Goal: Task Accomplishment & Management: Manage account settings

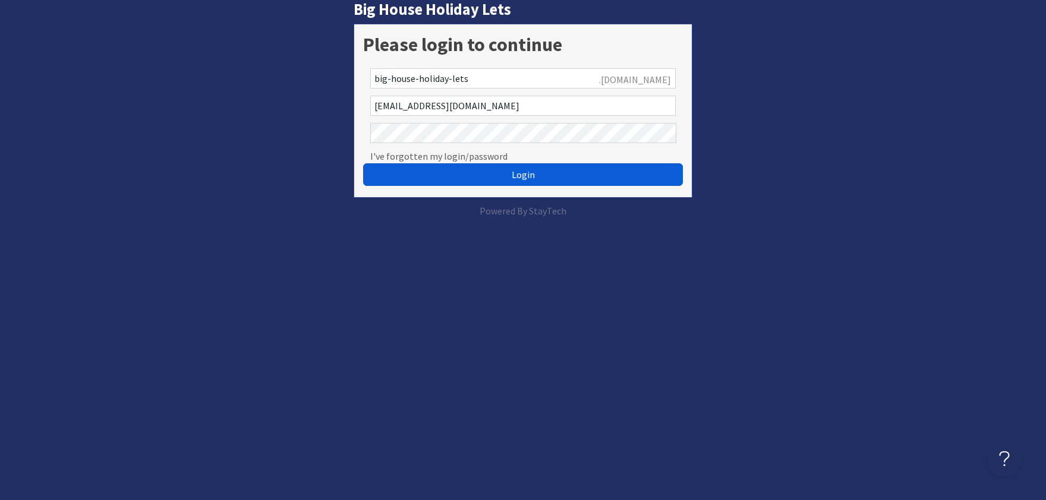
click at [531, 182] on button "Login" at bounding box center [523, 174] width 320 height 23
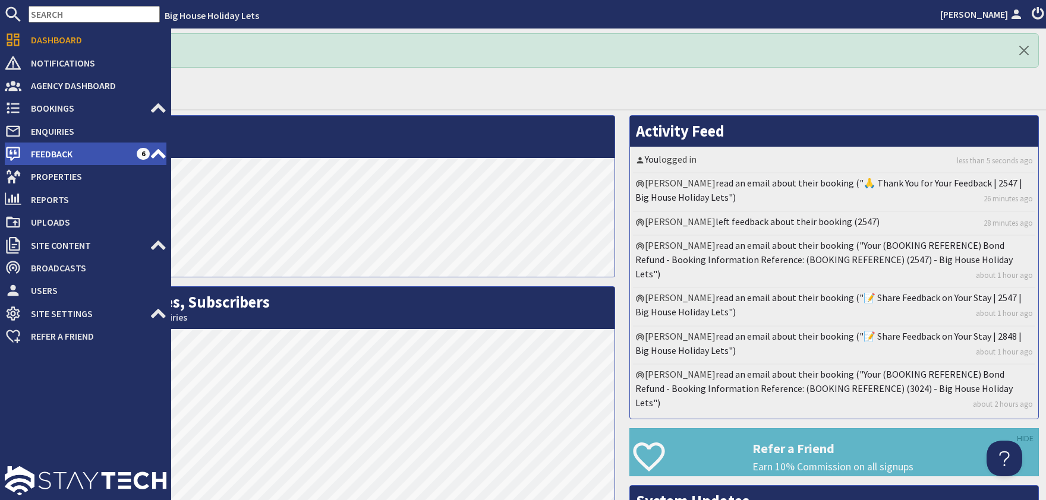
click at [47, 156] on span "Feedback" at bounding box center [78, 153] width 115 height 19
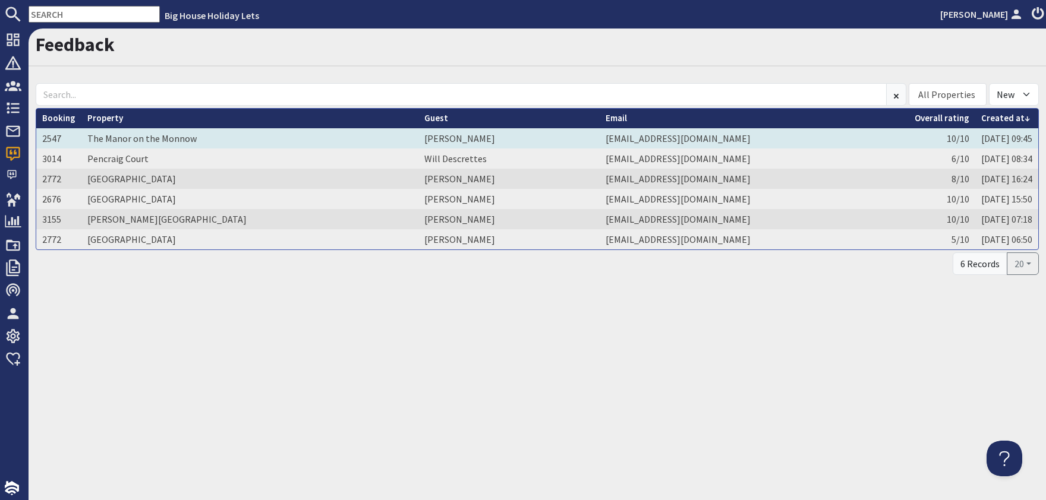
click at [418, 138] on td "[PERSON_NAME]" at bounding box center [508, 138] width 181 height 20
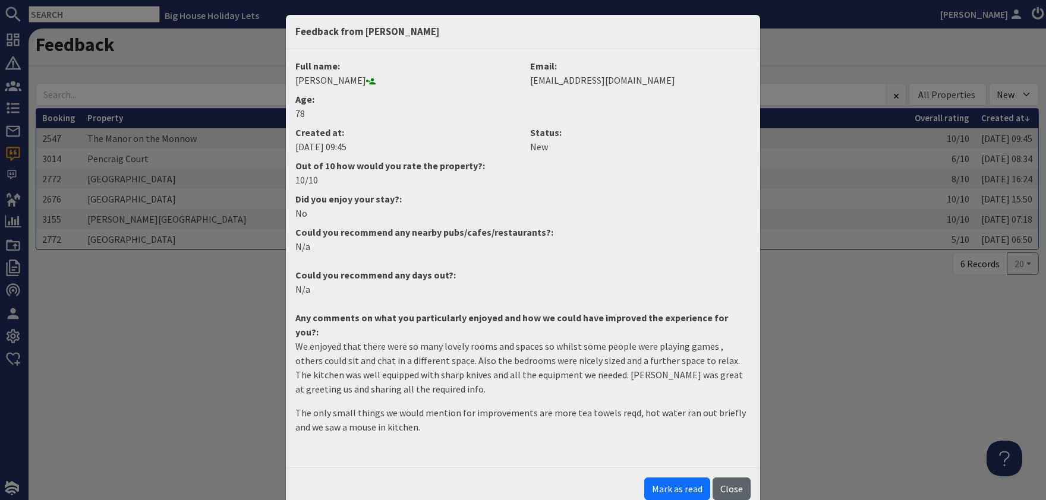
click at [743, 478] on button "Close" at bounding box center [731, 489] width 38 height 23
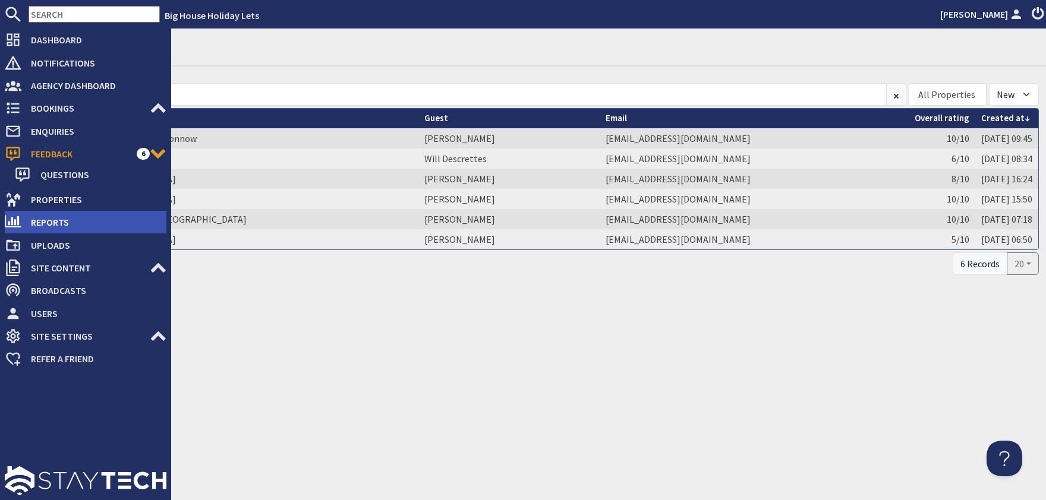
click at [43, 220] on span "Reports" at bounding box center [93, 222] width 145 height 19
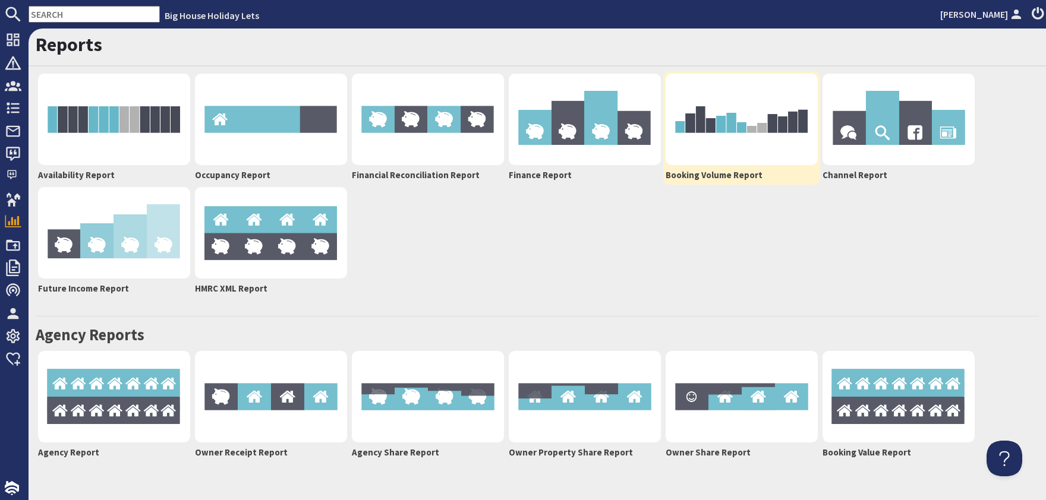
click at [713, 148] on img at bounding box center [742, 120] width 152 height 92
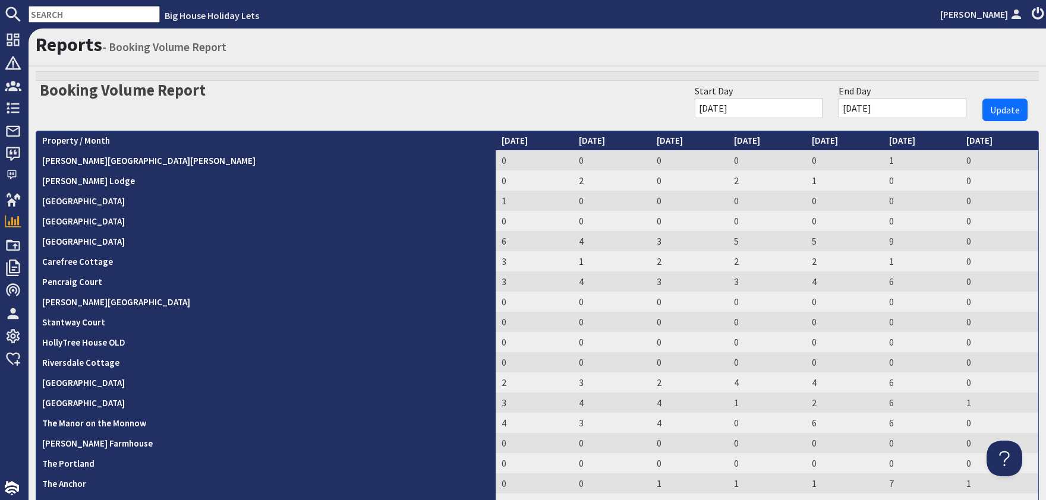
scroll to position [72, 0]
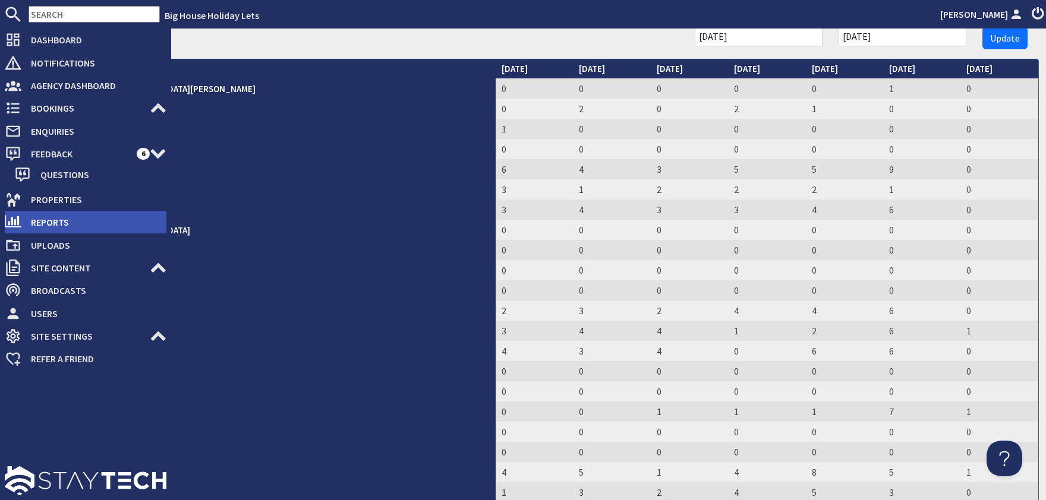
click at [54, 223] on span "Reports" at bounding box center [93, 222] width 145 height 19
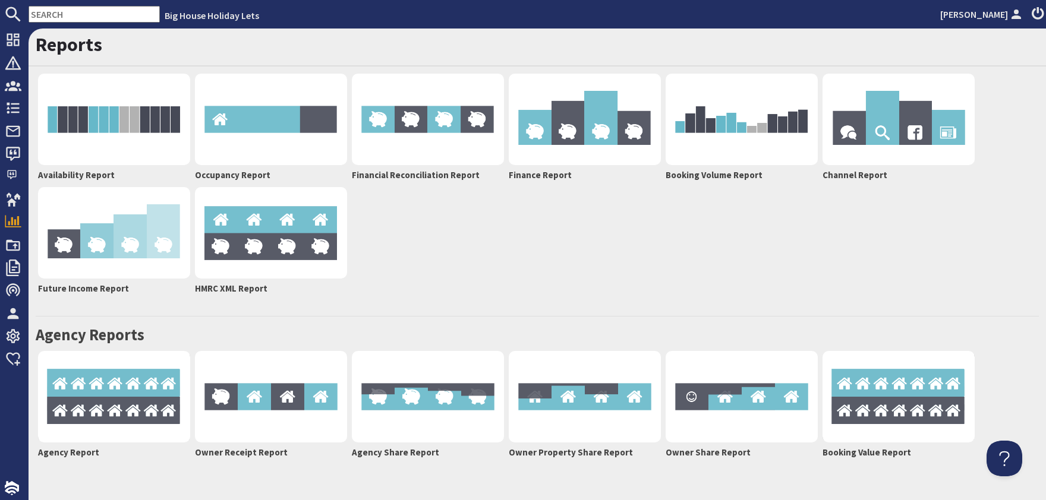
click at [610, 280] on div "Availability Report Occupancy Report Financial Reconciliation Report Finance Re…" at bounding box center [537, 184] width 1003 height 226
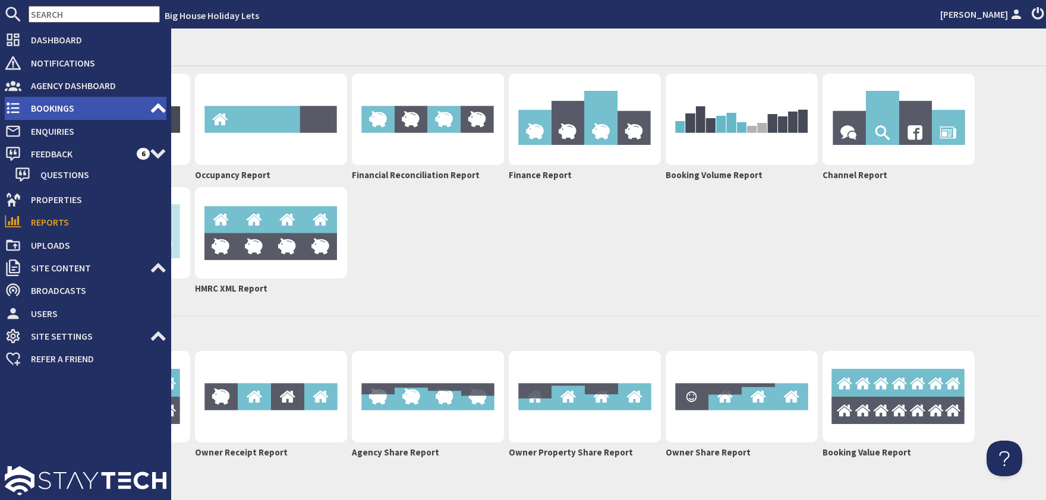
click at [48, 104] on span "Bookings" at bounding box center [85, 108] width 128 height 19
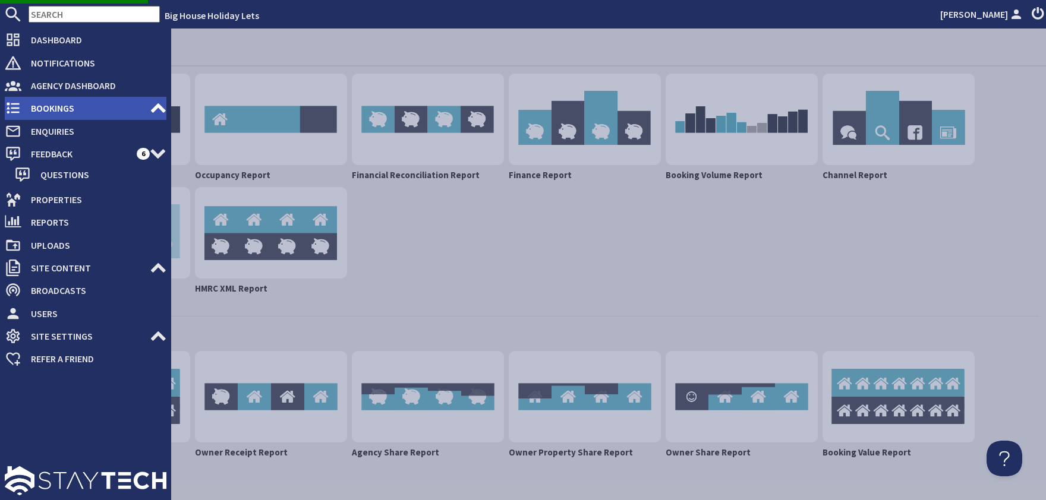
click at [48, 104] on span "Bookings" at bounding box center [85, 108] width 128 height 19
click at [52, 108] on span "Bookings" at bounding box center [85, 108] width 128 height 19
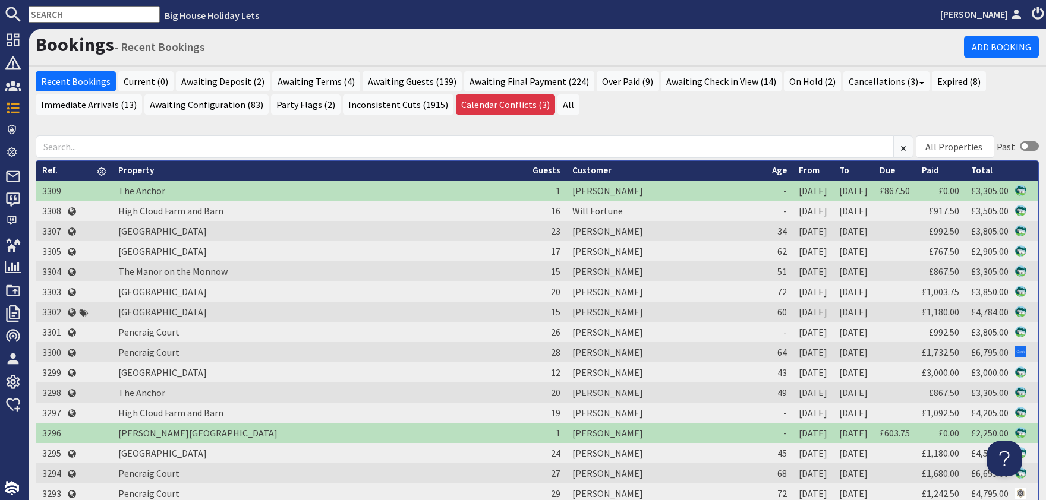
click at [81, 15] on input "text" at bounding box center [94, 14] width 131 height 17
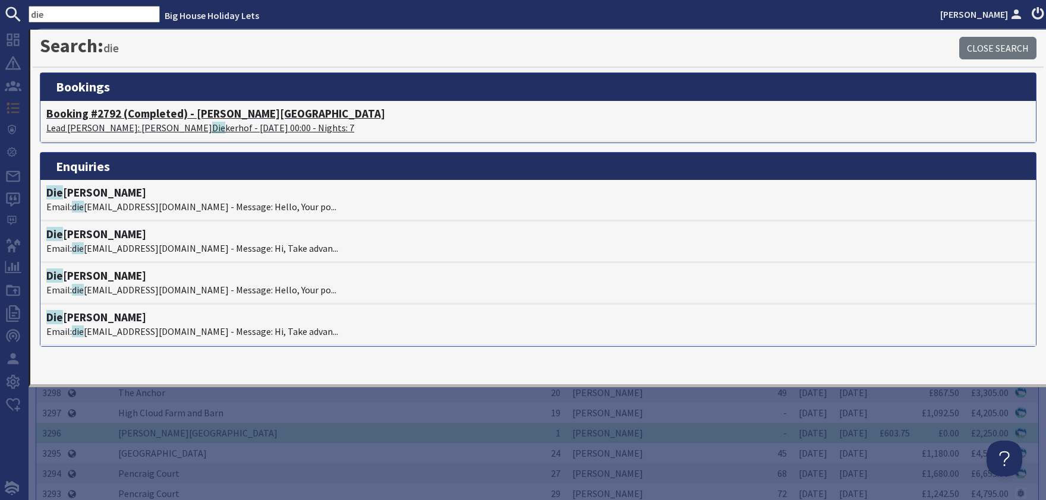
type input "die"
click at [133, 131] on p "Lead [PERSON_NAME]: [PERSON_NAME] - [DATE] 00:00 - Nights: 7" at bounding box center [537, 128] width 983 height 14
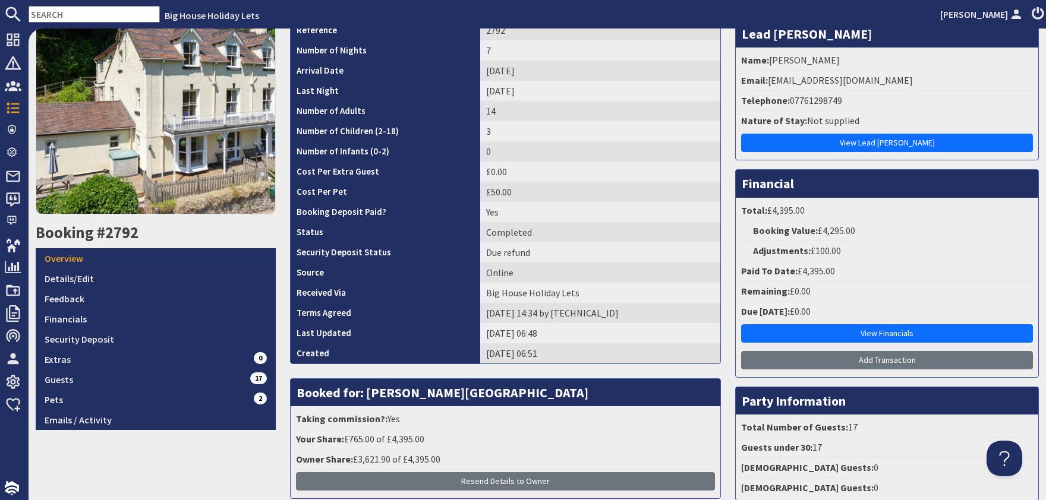
scroll to position [163, 0]
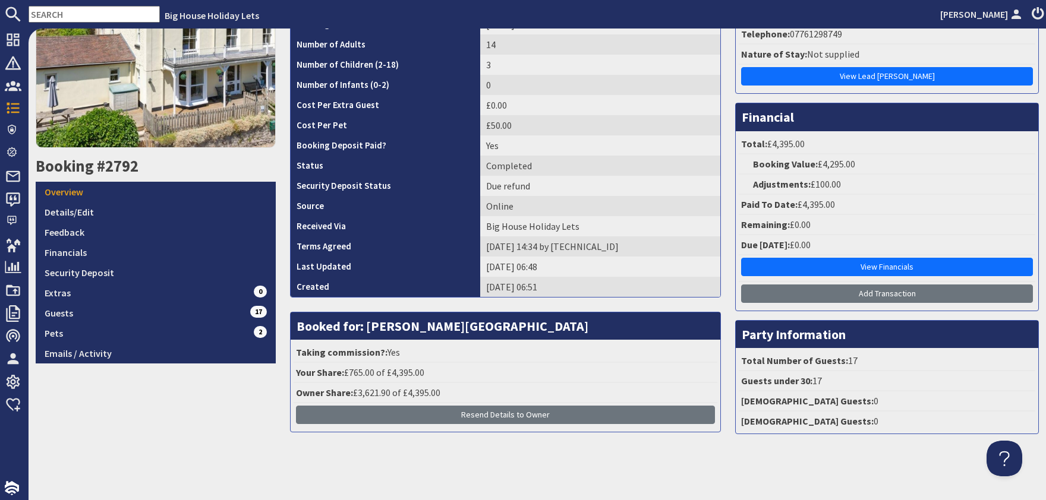
drag, startPoint x: 31, startPoint y: 415, endPoint x: 37, endPoint y: 415, distance: 6.5
click at [37, 415] on div "8.8 Booking #2792 Overview Details/Edit Feedback Financials Security Deposit Ex…" at bounding box center [156, 175] width 254 height 535
click at [487, 456] on div "Bookings - 2792 Add Booking 8.8 Booking #2792 Overview Details/Edit Feedback Fi…" at bounding box center [537, 265] width 1017 height 472
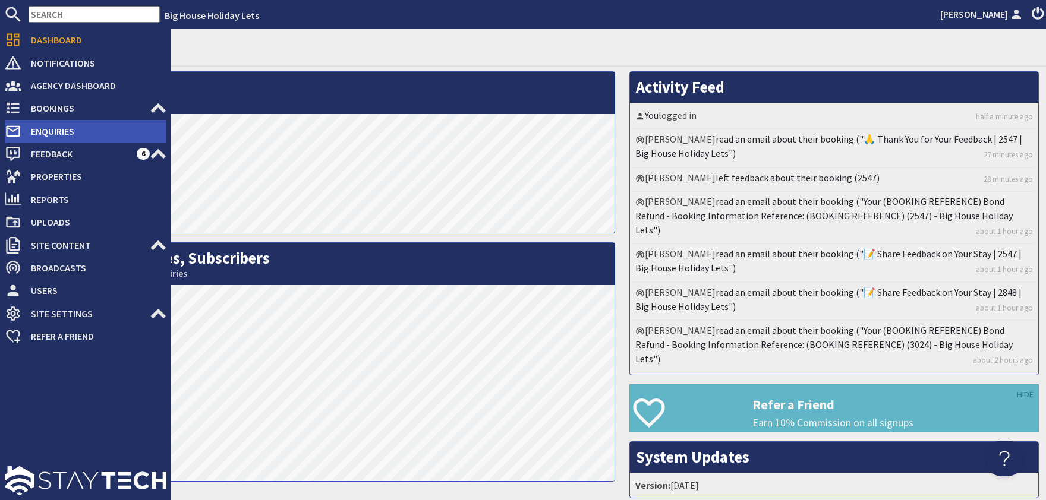
click at [44, 131] on span "Enquiries" at bounding box center [93, 131] width 145 height 19
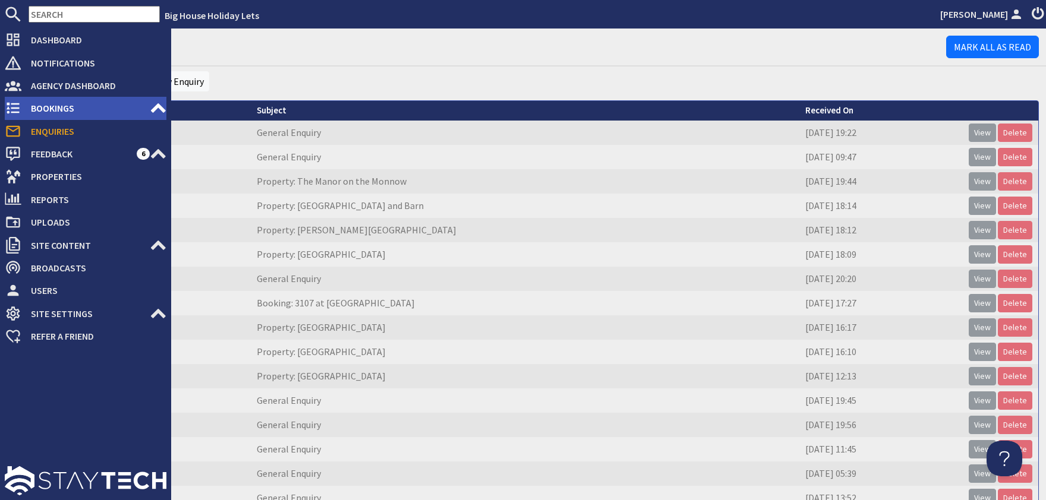
click at [47, 111] on span "Bookings" at bounding box center [85, 108] width 128 height 19
